Goal: Navigation & Orientation: Find specific page/section

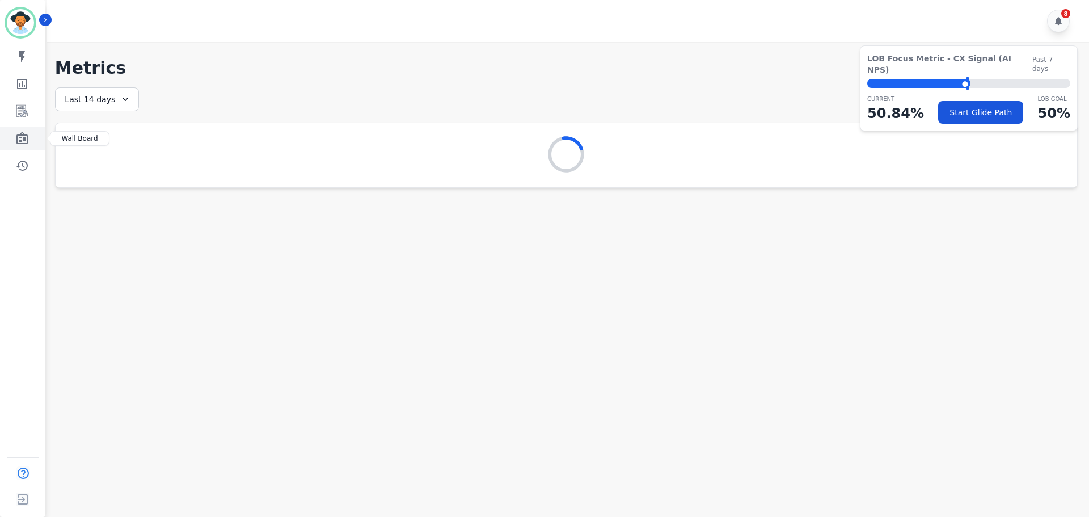
click at [24, 129] on link "Sidebar" at bounding box center [24, 138] width 44 height 23
